Goal: Information Seeking & Learning: Learn about a topic

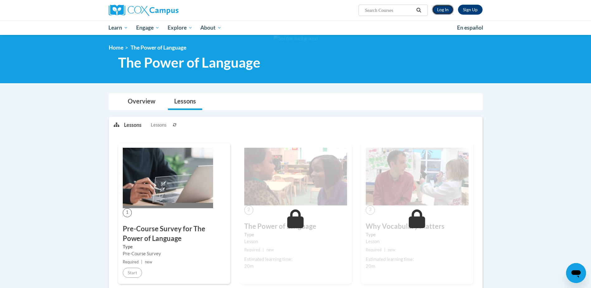
click at [438, 10] on link "Log In" at bounding box center [442, 10] width 21 height 10
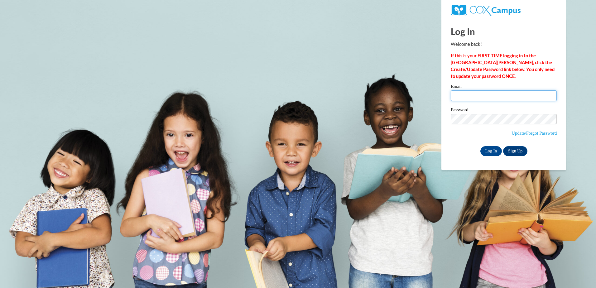
click at [476, 95] on input "Email" at bounding box center [503, 95] width 106 height 11
type input "valeriecorbin.vc@gmail.com"
click at [489, 153] on input "Log In" at bounding box center [491, 151] width 22 height 10
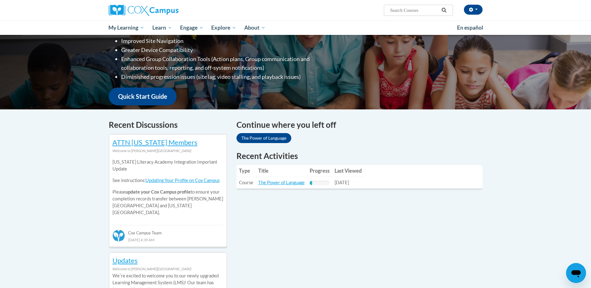
scroll to position [125, 0]
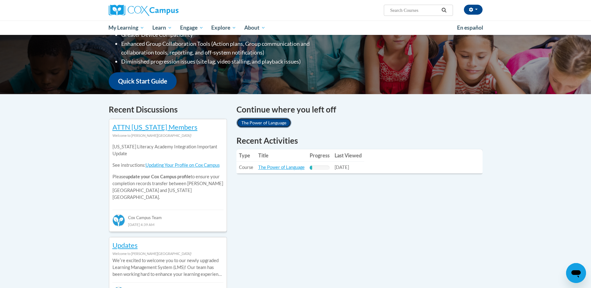
click at [259, 123] on link "The Power of Language" at bounding box center [263, 123] width 55 height 10
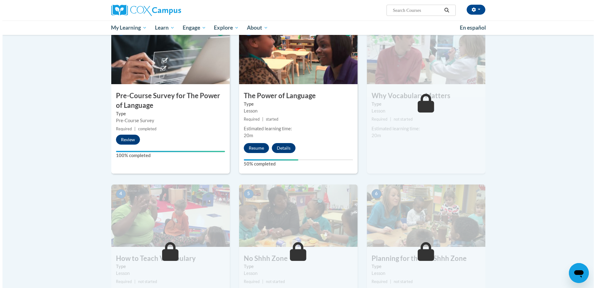
scroll to position [156, 0]
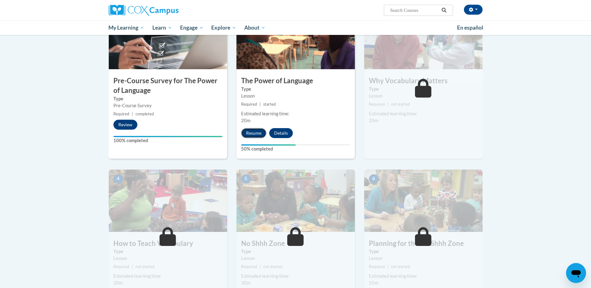
click at [256, 134] on button "Resume" at bounding box center [253, 133] width 25 height 10
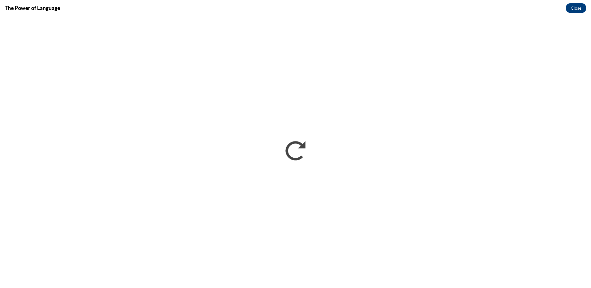
scroll to position [0, 0]
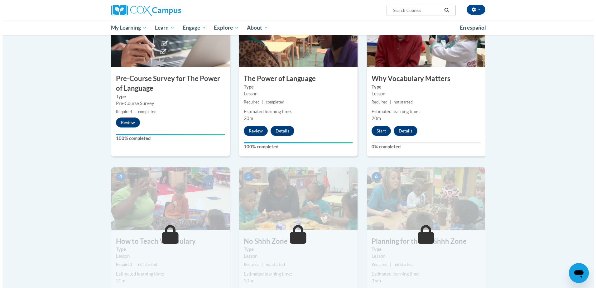
scroll to position [156, 0]
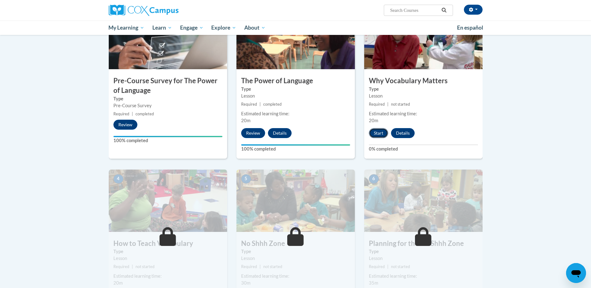
click at [381, 132] on button "Start" at bounding box center [378, 133] width 19 height 10
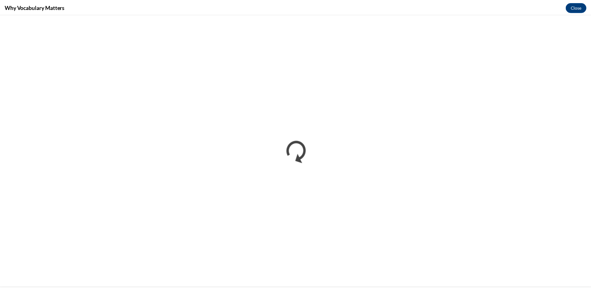
scroll to position [0, 0]
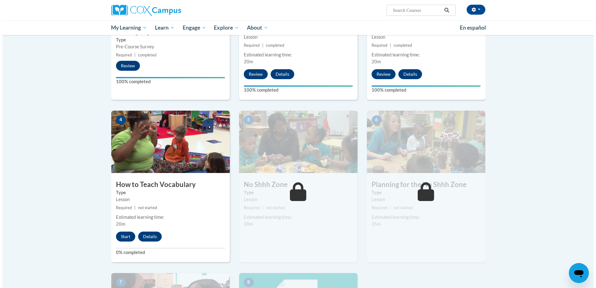
scroll to position [280, 0]
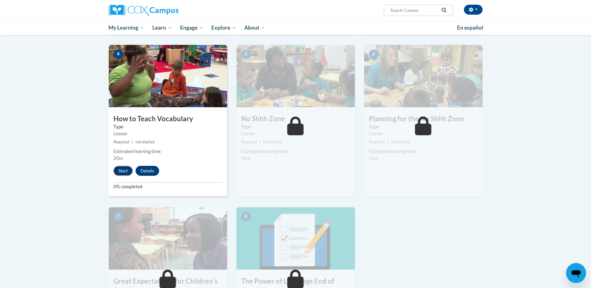
click at [123, 169] on button "Start" at bounding box center [122, 171] width 19 height 10
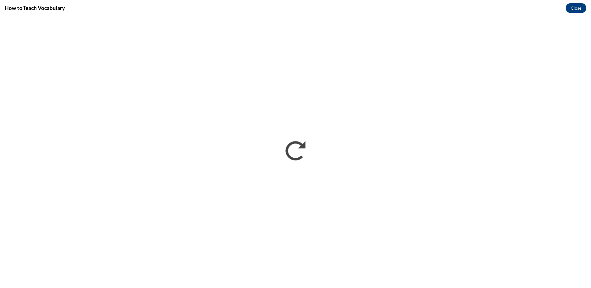
scroll to position [0, 0]
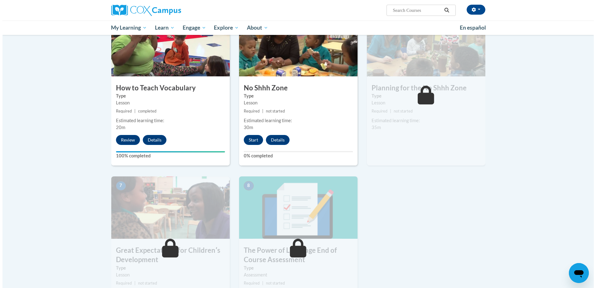
scroll to position [311, 0]
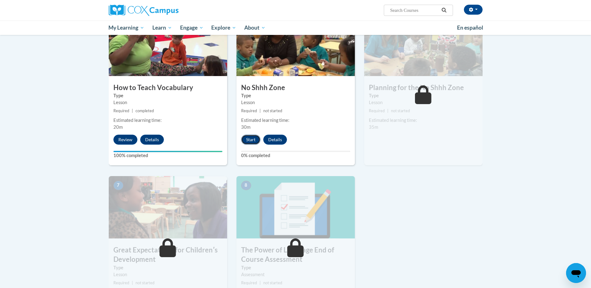
click at [251, 140] on button "Start" at bounding box center [250, 140] width 19 height 10
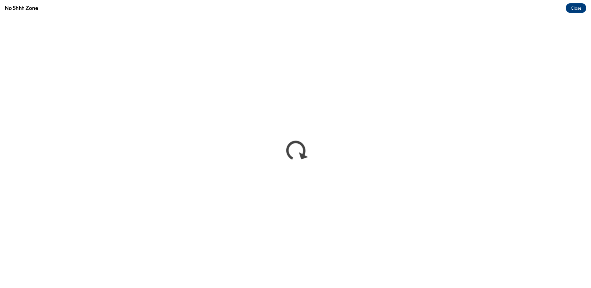
scroll to position [0, 0]
